Goal: Task Accomplishment & Management: Use online tool/utility

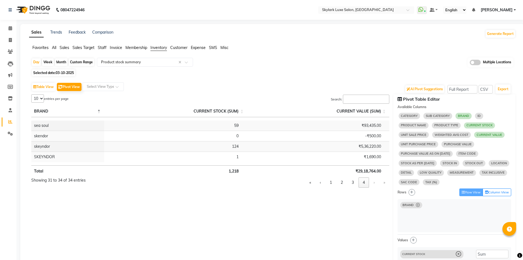
select select "full_report"
select select "csv"
select select "10"
select select "sum"
